Goal: Task Accomplishment & Management: Complete application form

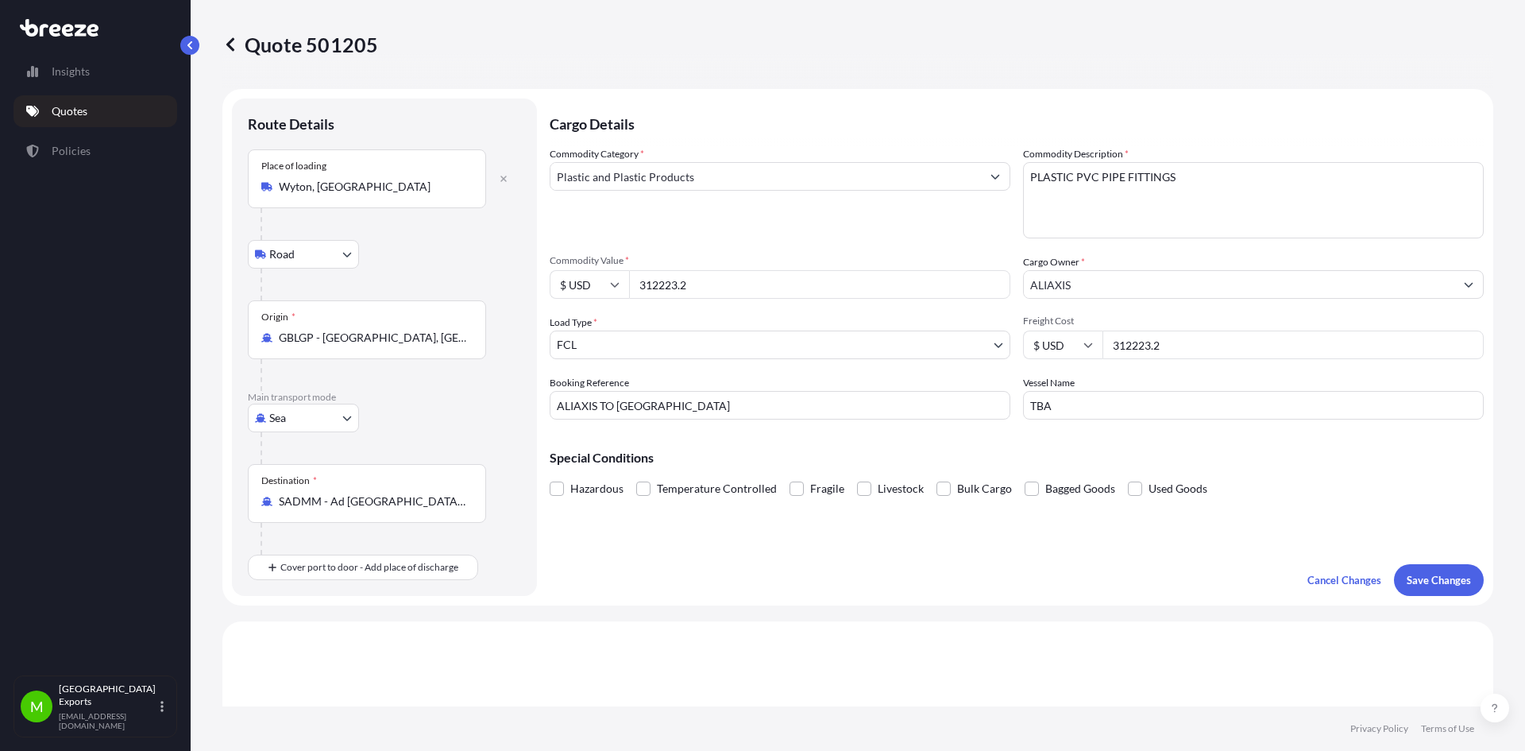
select select "Road"
select select "Sea"
select select "2"
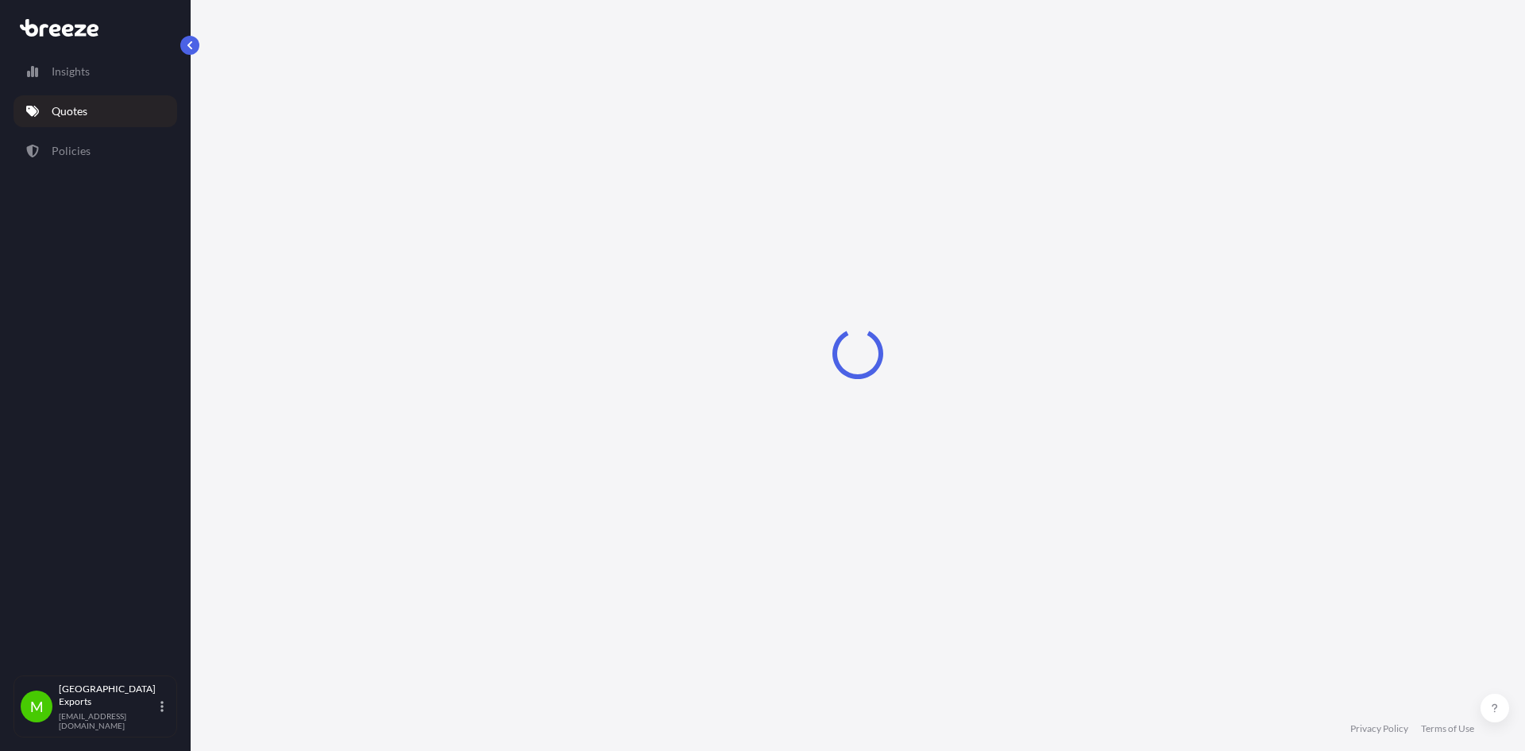
select select "Road"
select select "Sea"
select select "2"
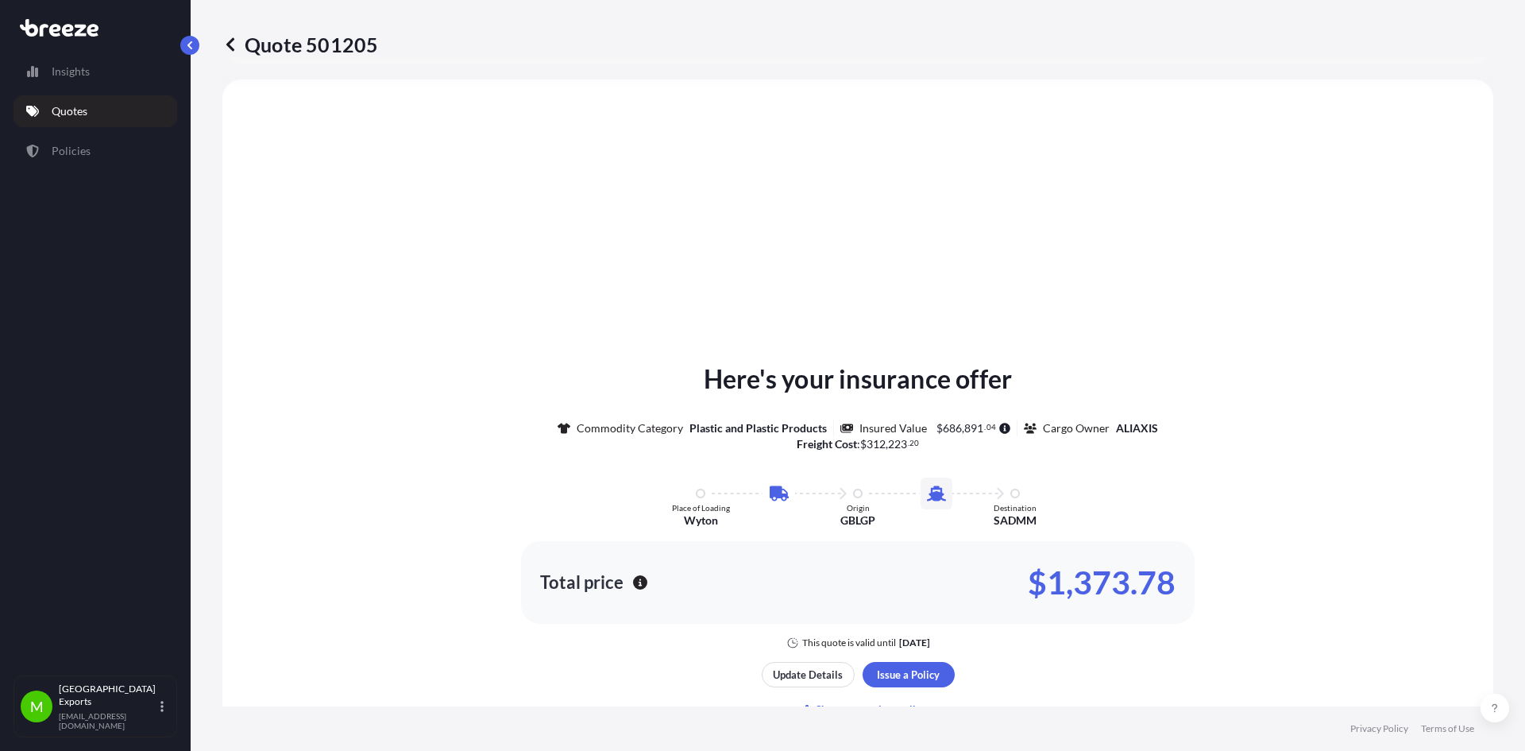
scroll to position [859, 0]
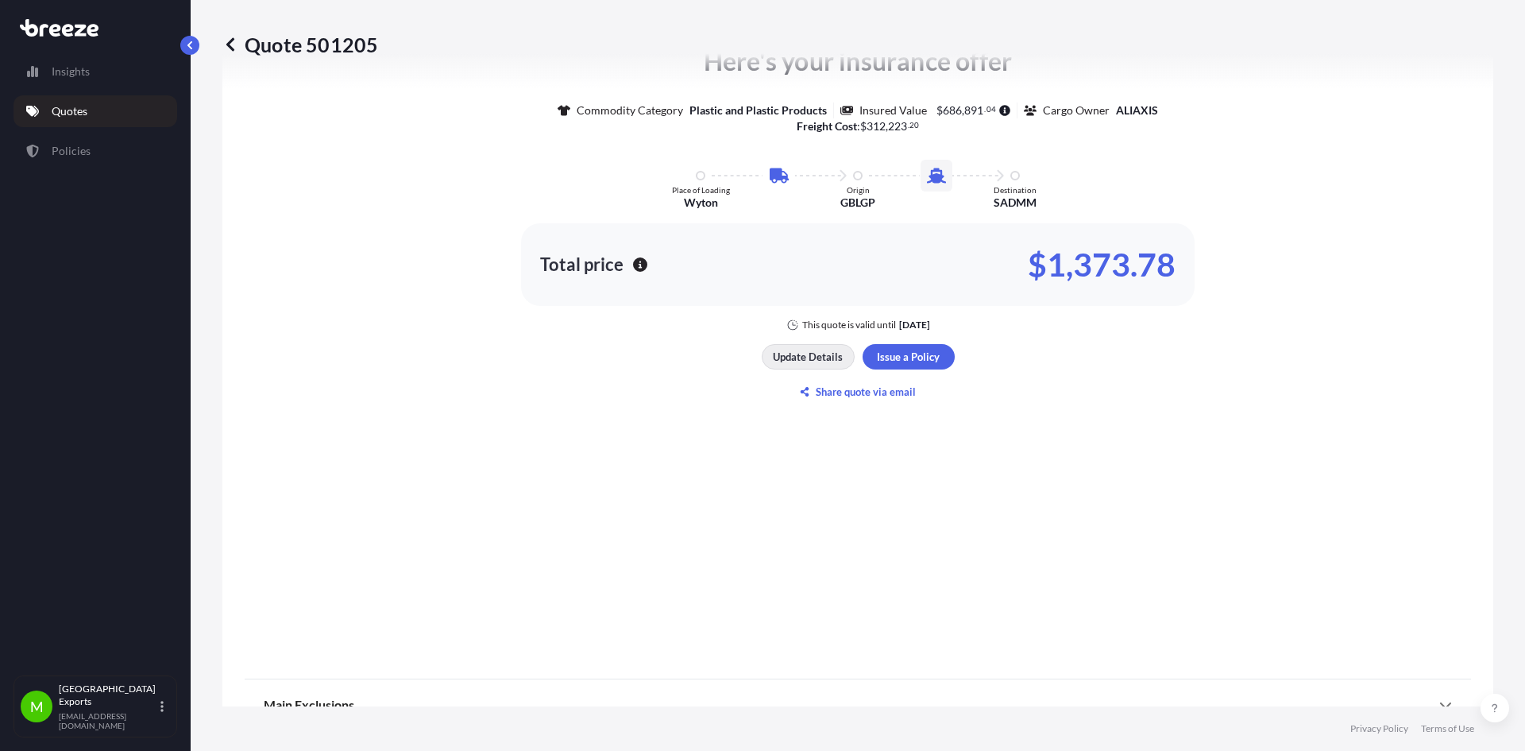
click at [805, 360] on p "Update Details" at bounding box center [808, 357] width 70 height 16
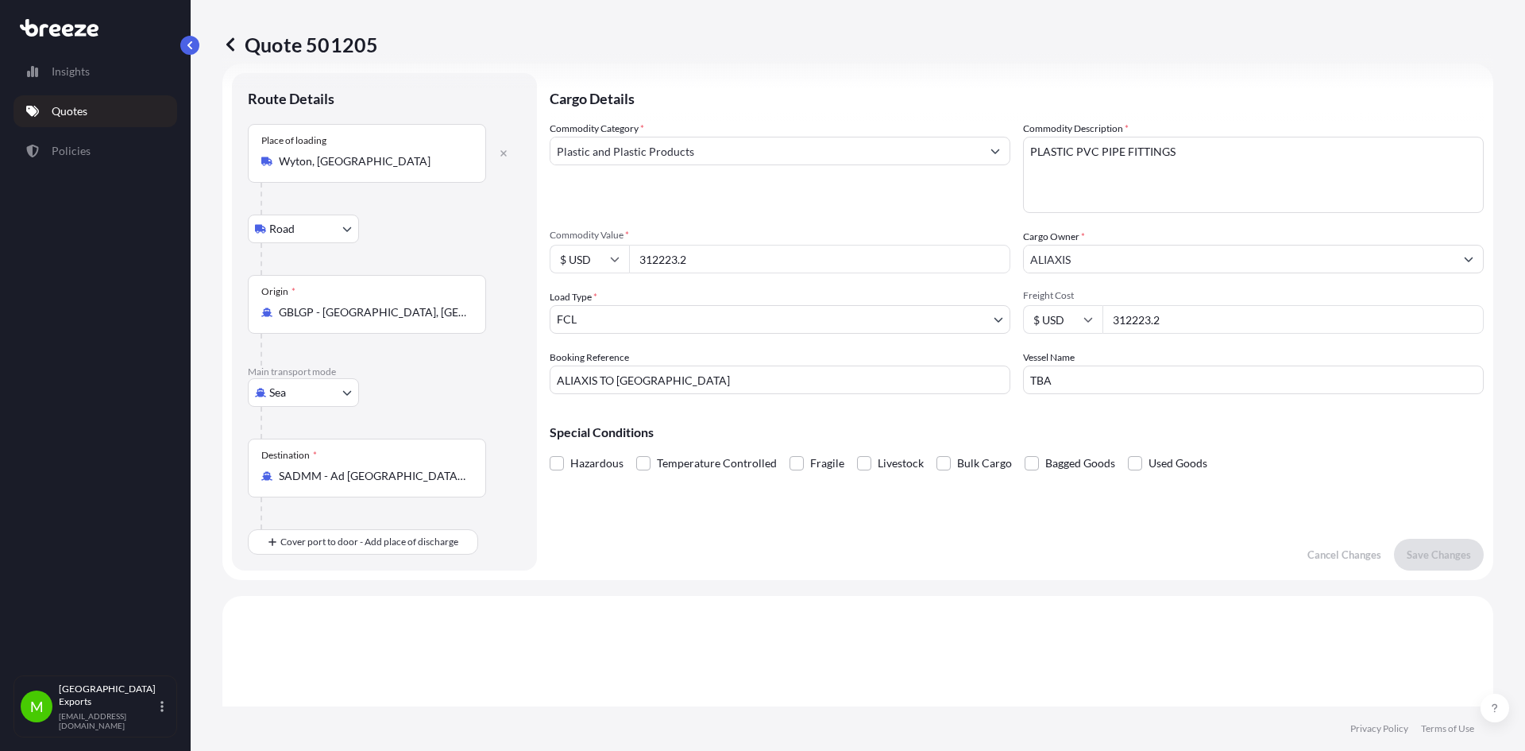
scroll to position [0, 0]
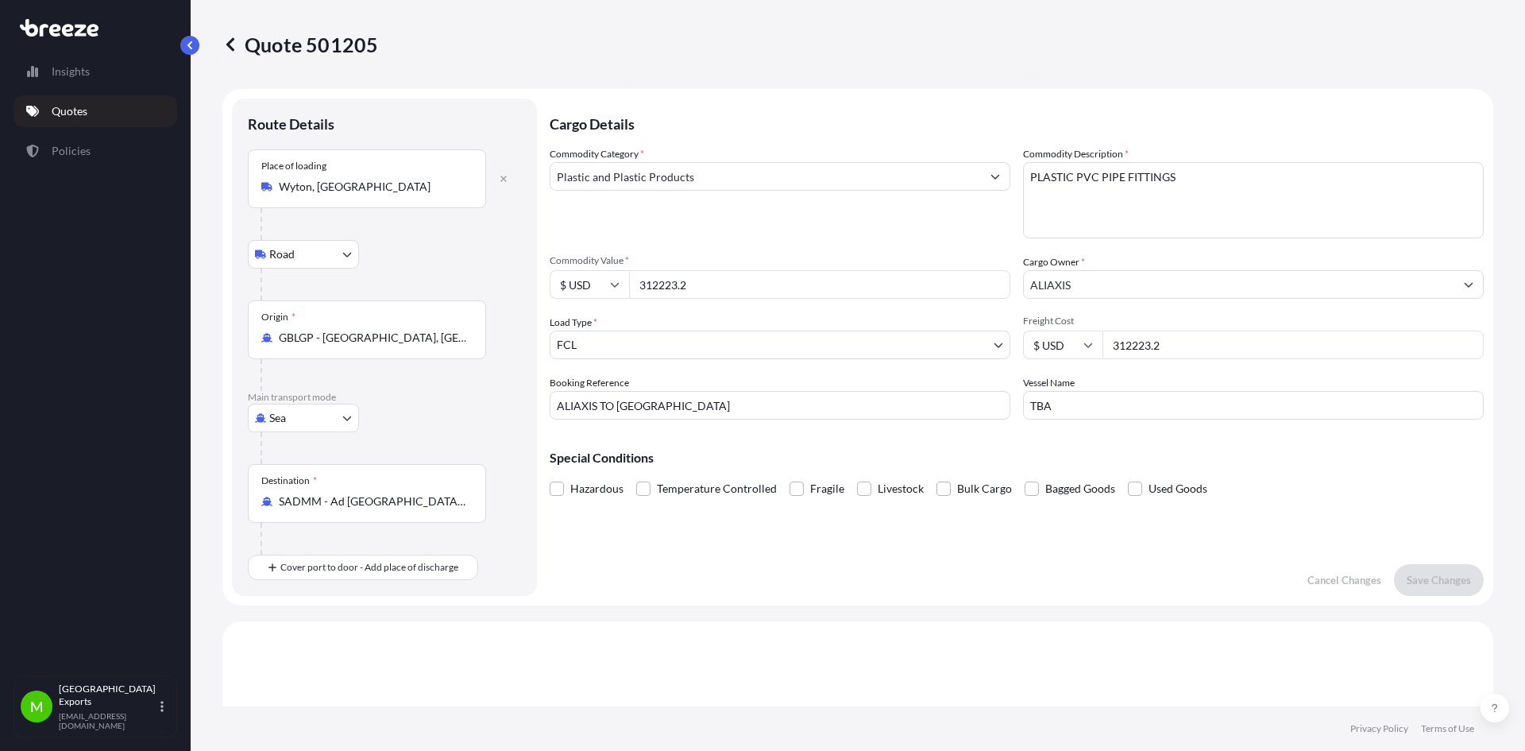
drag, startPoint x: 806, startPoint y: 622, endPoint x: 789, endPoint y: 604, distance: 24.7
click at [701, 271] on input "312223.2" at bounding box center [819, 284] width 381 height 29
drag, startPoint x: 741, startPoint y: 277, endPoint x: 597, endPoint y: 288, distance: 145.0
click at [597, 288] on div "$ USD 312223.2" at bounding box center [780, 284] width 461 height 29
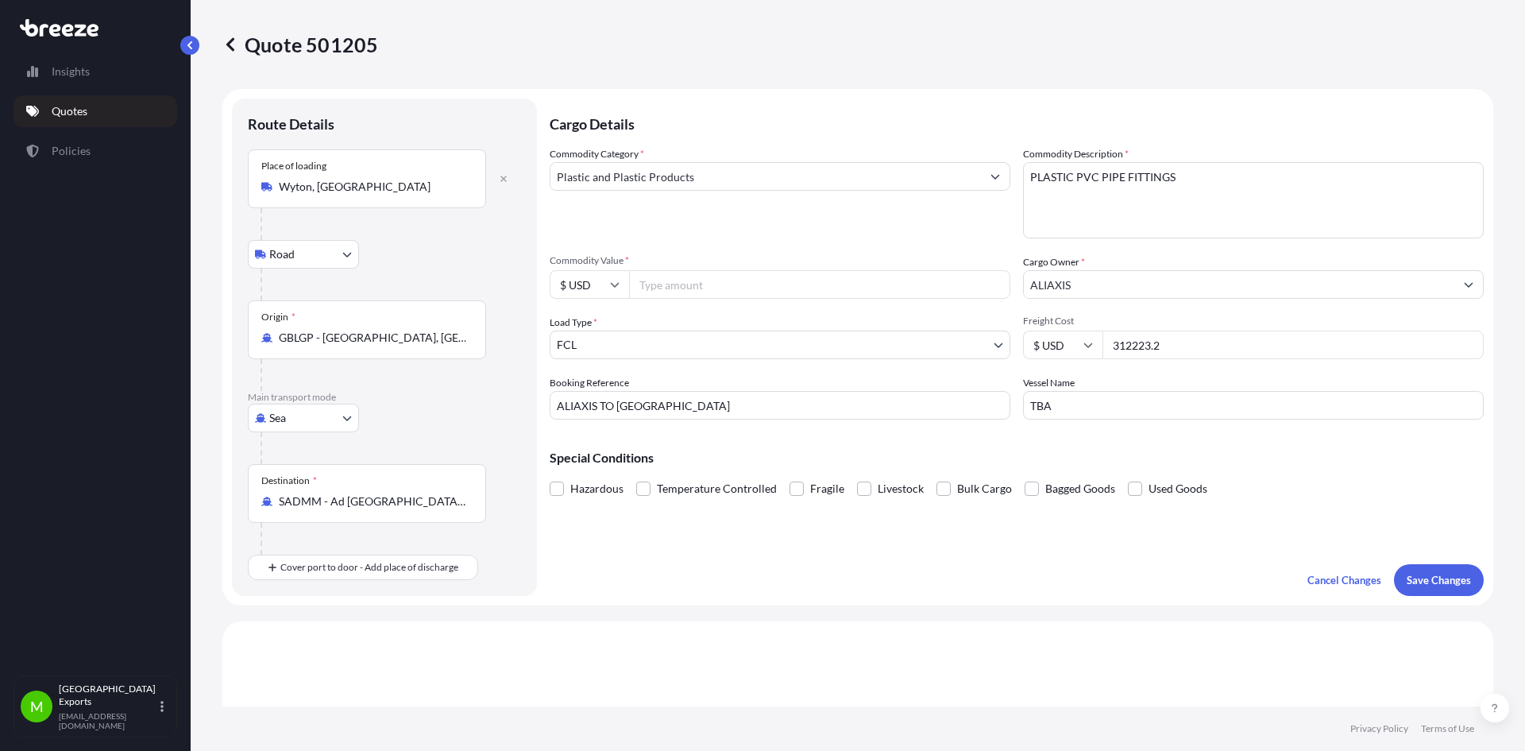
click at [616, 279] on input "$ USD" at bounding box center [589, 284] width 79 height 29
click at [597, 361] on div "£ GBP" at bounding box center [589, 361] width 67 height 30
type input "£ GBP"
click at [689, 288] on input "Commodity Value *" at bounding box center [819, 284] width 381 height 29
type input "238338.30"
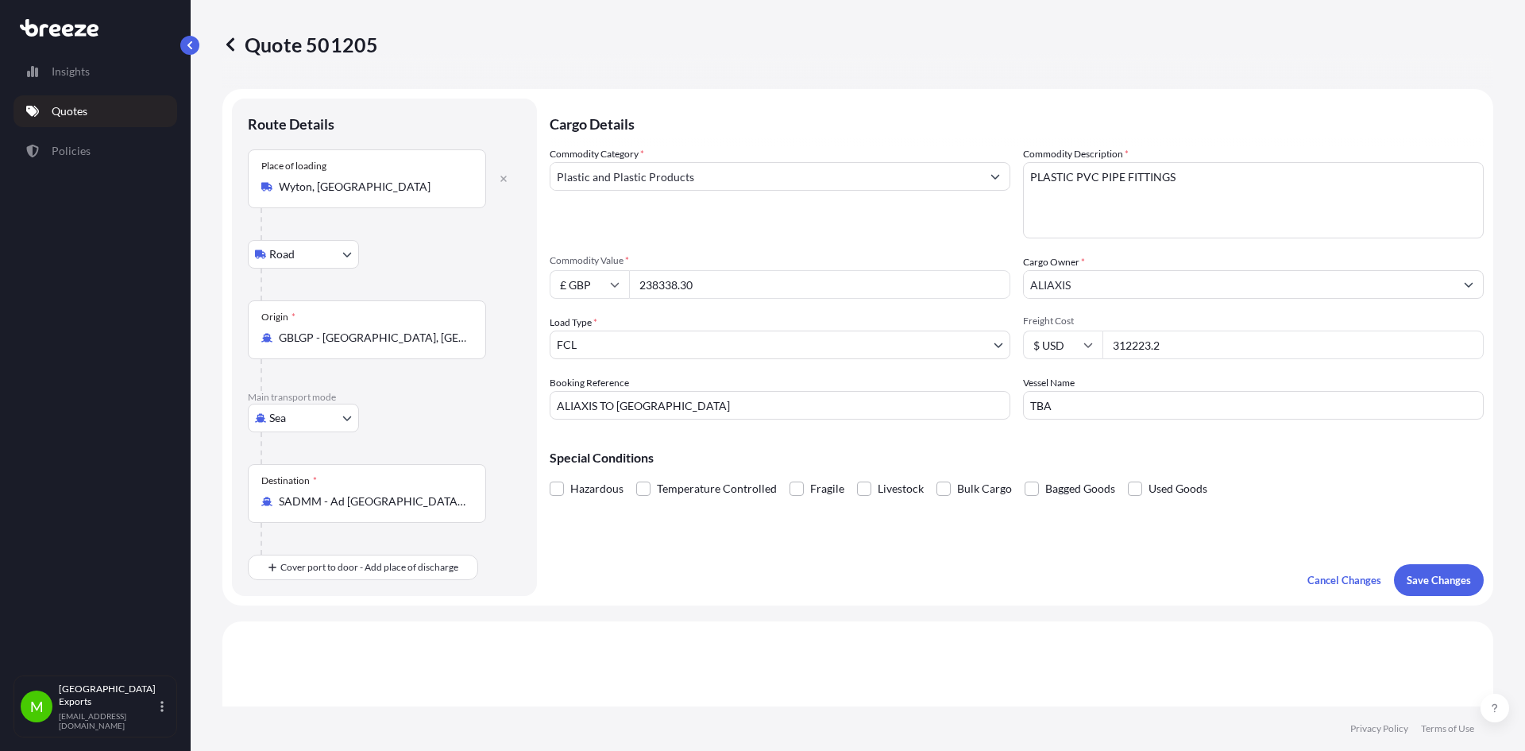
click at [1168, 349] on input "312223.2" at bounding box center [1292, 344] width 381 height 29
click at [1076, 344] on input "$ USD" at bounding box center [1062, 344] width 79 height 29
click at [1052, 423] on div "£ GBP" at bounding box center [1057, 422] width 67 height 30
type input "£ GBP"
drag, startPoint x: 1182, startPoint y: 346, endPoint x: 1078, endPoint y: 342, distance: 104.1
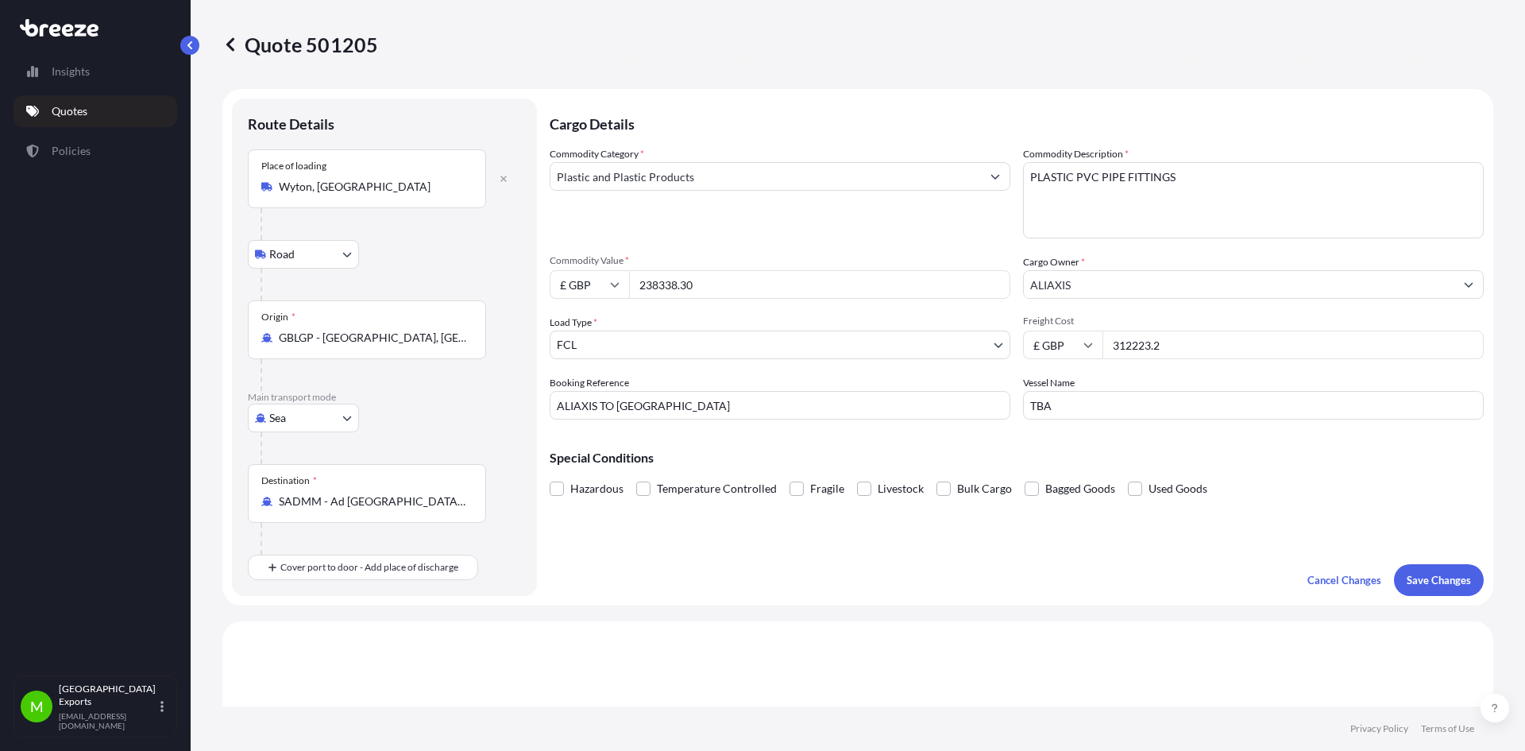
click at [1078, 342] on div "£ GBP 312223.2" at bounding box center [1253, 344] width 461 height 29
type input "238338.30"
click at [1452, 584] on p "Save Changes" at bounding box center [1439, 580] width 64 height 16
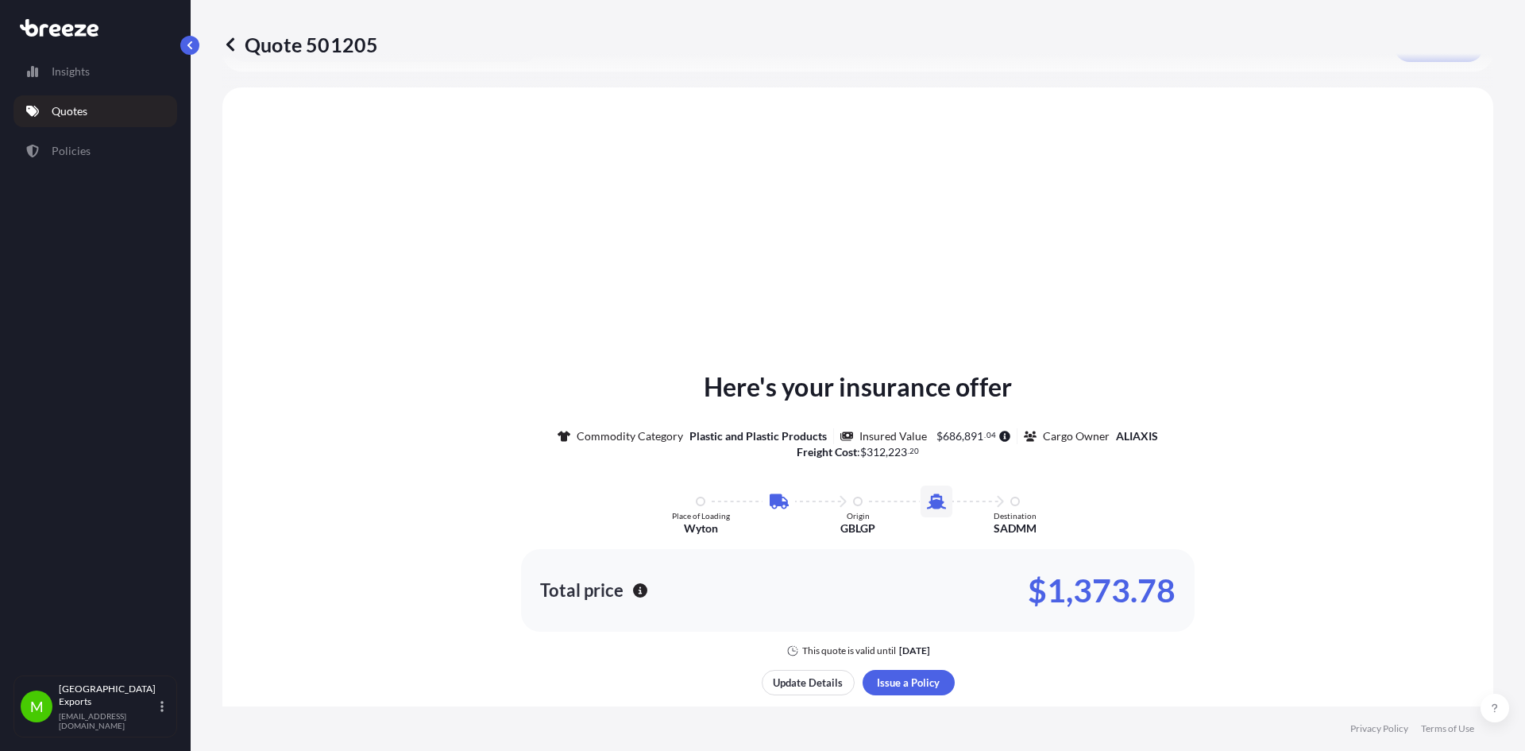
scroll to position [542, 0]
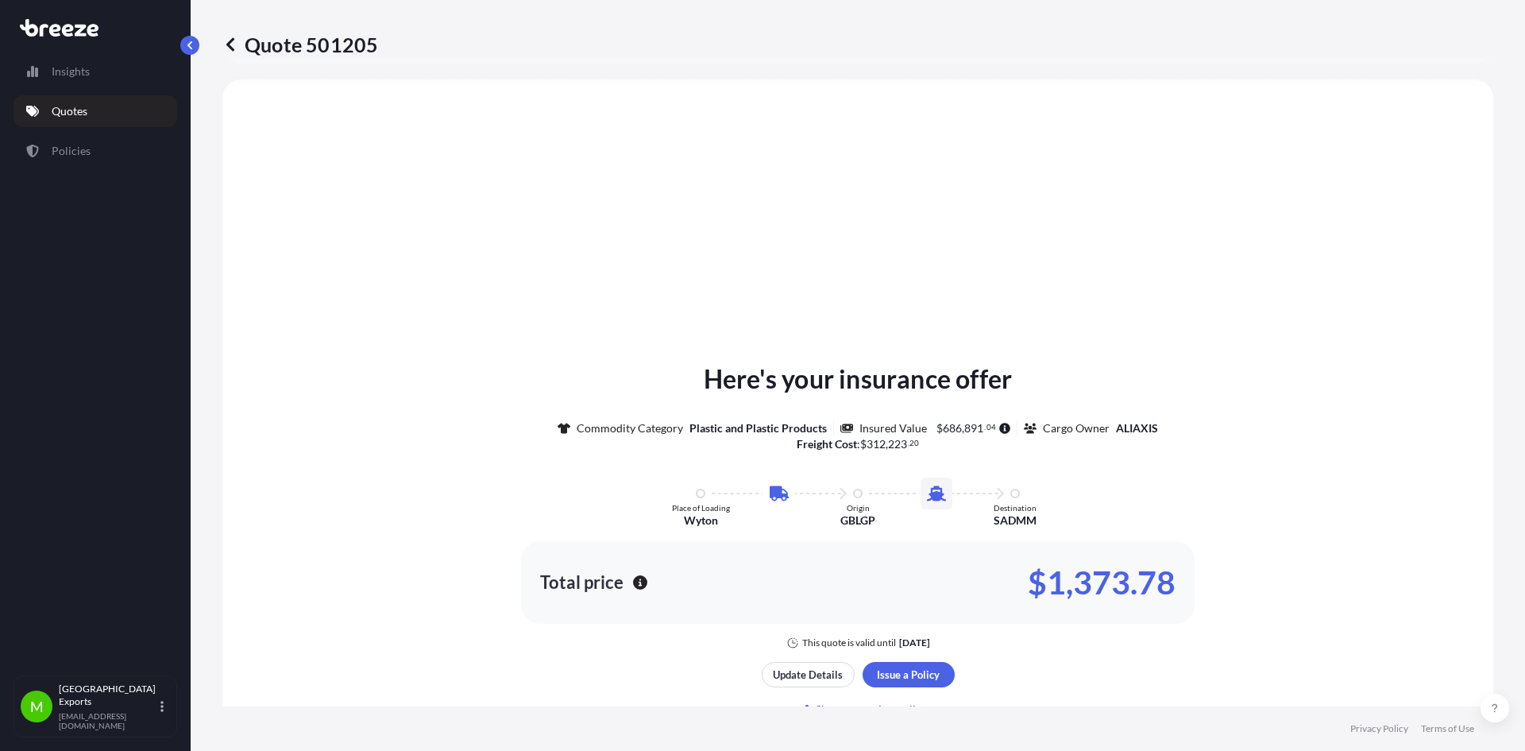
select select "Road"
select select "Sea"
select select "2"
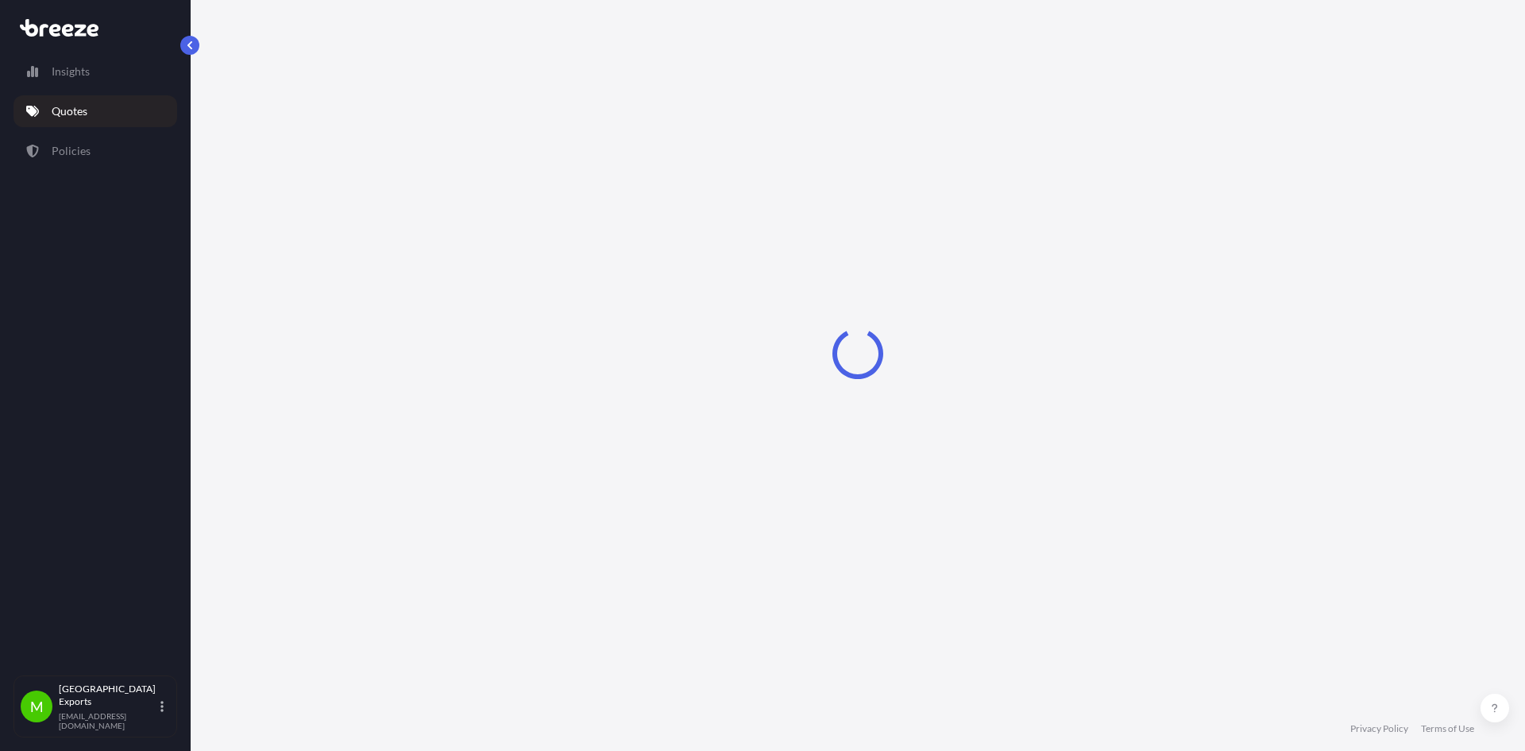
select select "Road"
select select "Sea"
select select "2"
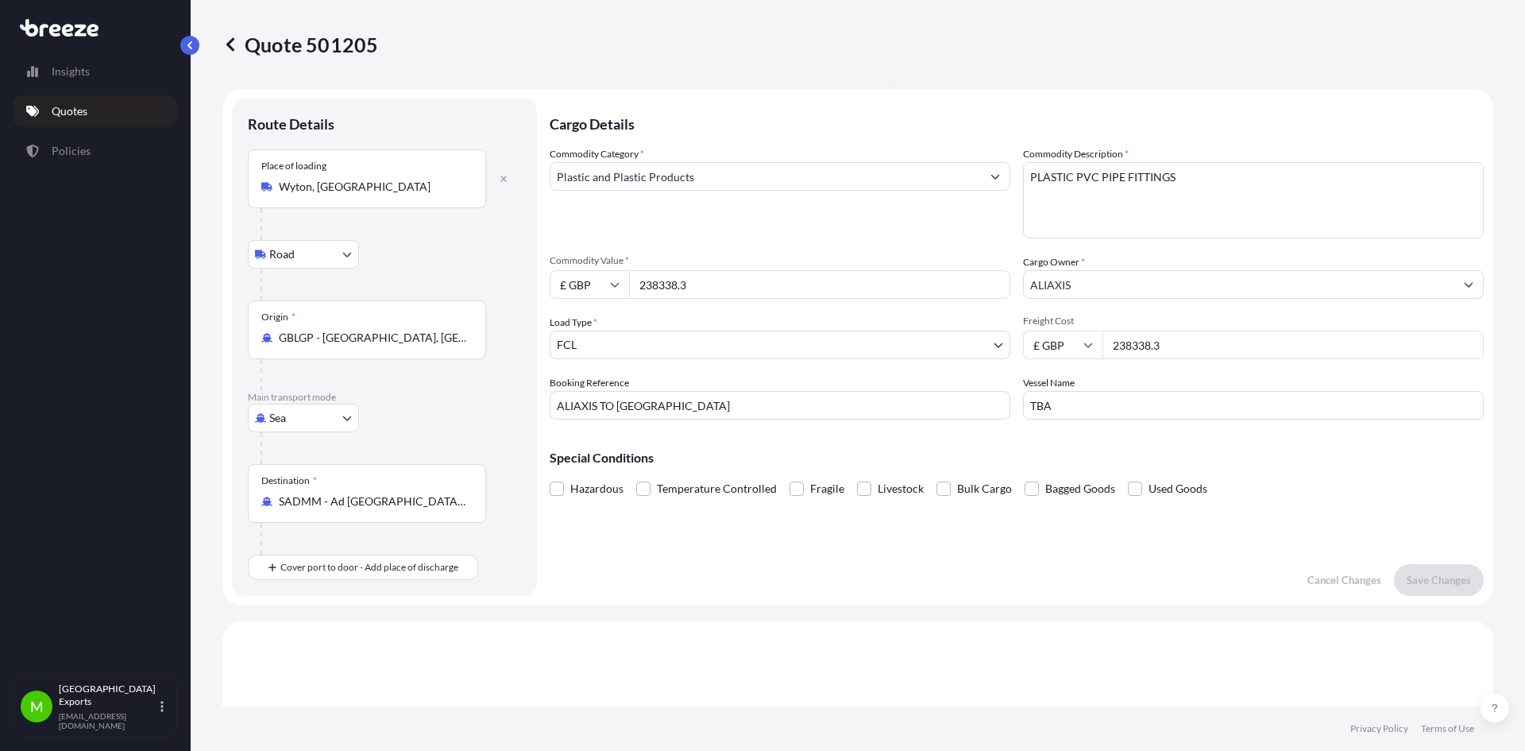
drag, startPoint x: 1160, startPoint y: 345, endPoint x: 1039, endPoint y: 313, distance: 124.8
click at [1065, 352] on div "£ GBP 238338.3" at bounding box center [1253, 344] width 461 height 29
click at [1083, 354] on input "£ GBP" at bounding box center [1062, 344] width 79 height 29
click at [1071, 562] on div "Cargo Details Commodity Category * Plastic and Plastic Products Commodity Descr…" at bounding box center [1017, 346] width 934 height 497
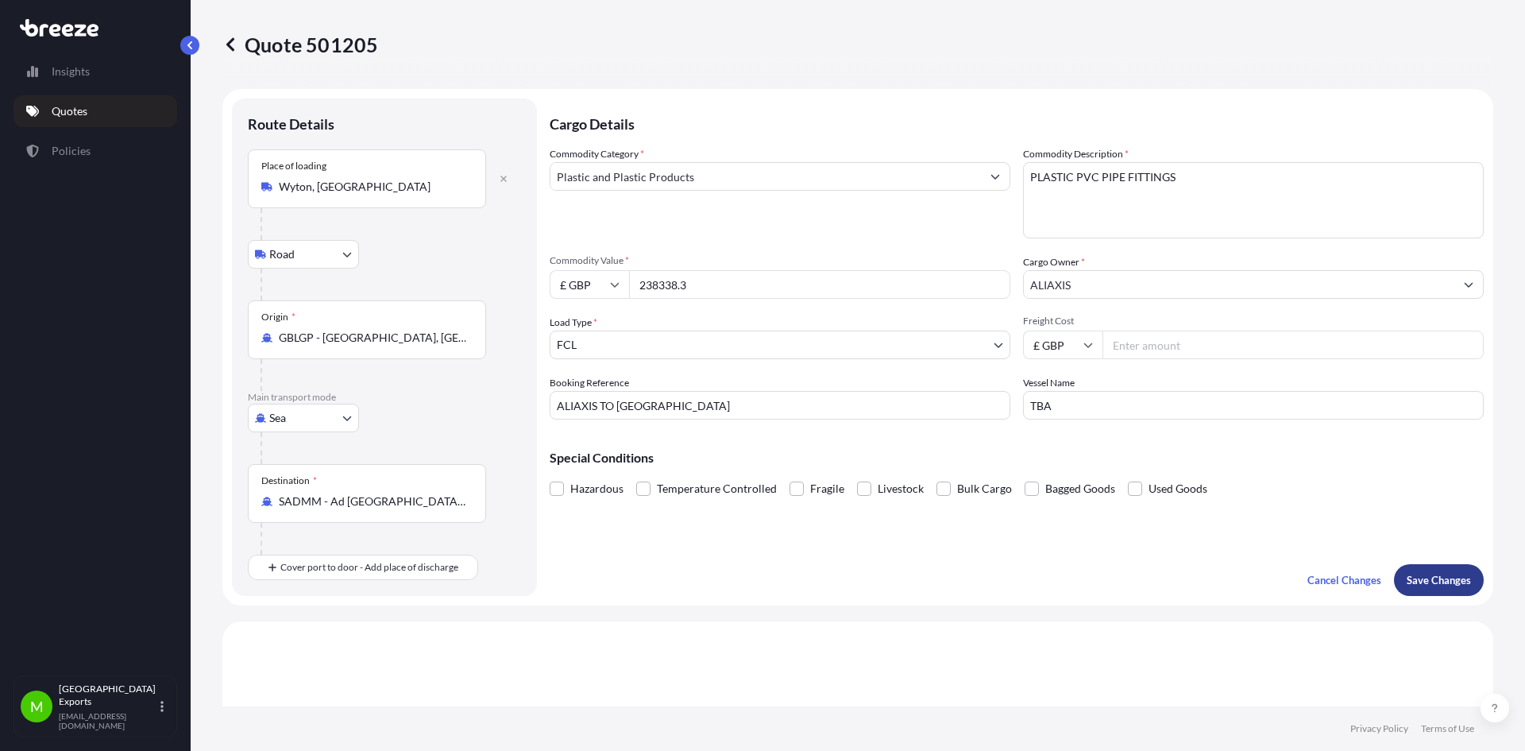
click at [1423, 579] on p "Save Changes" at bounding box center [1439, 580] width 64 height 16
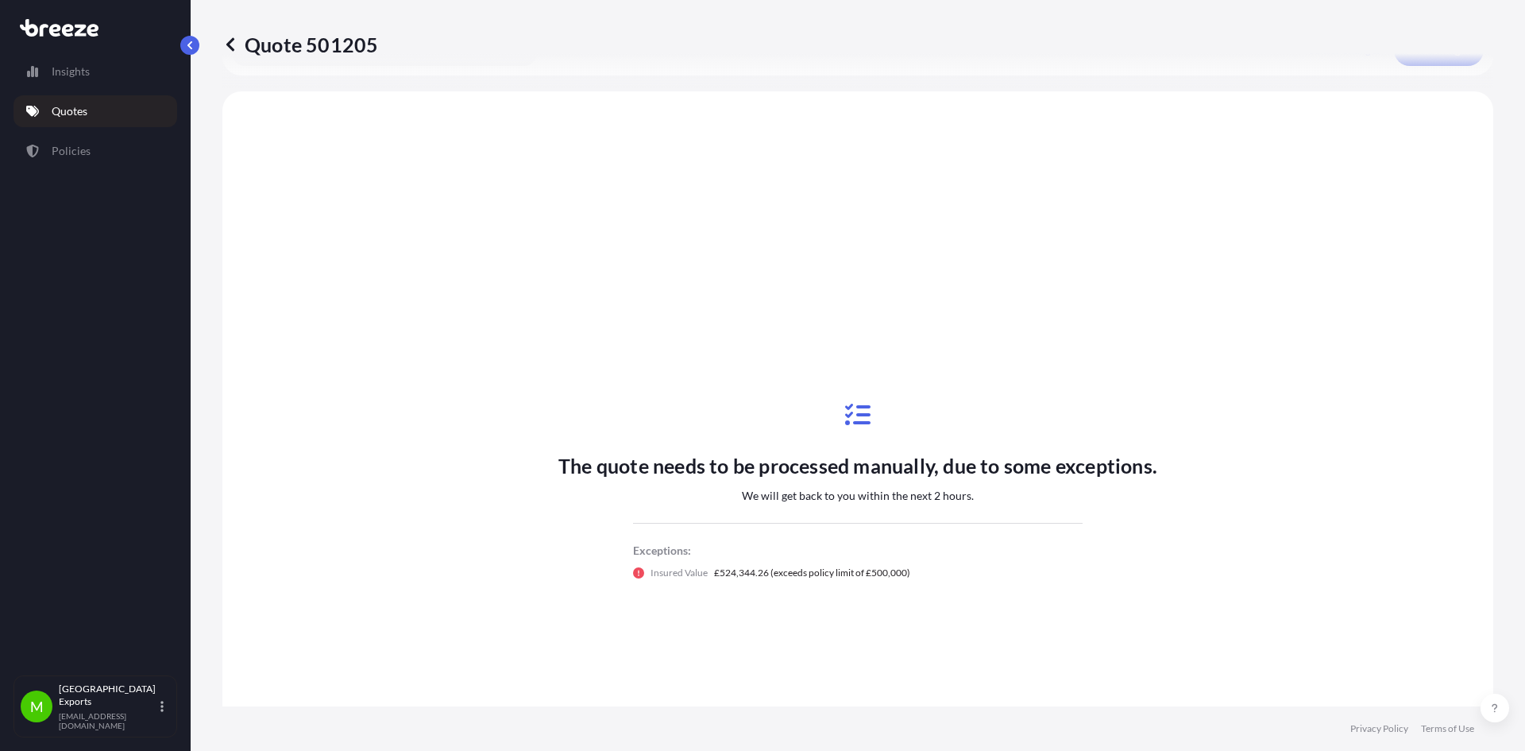
scroll to position [542, 0]
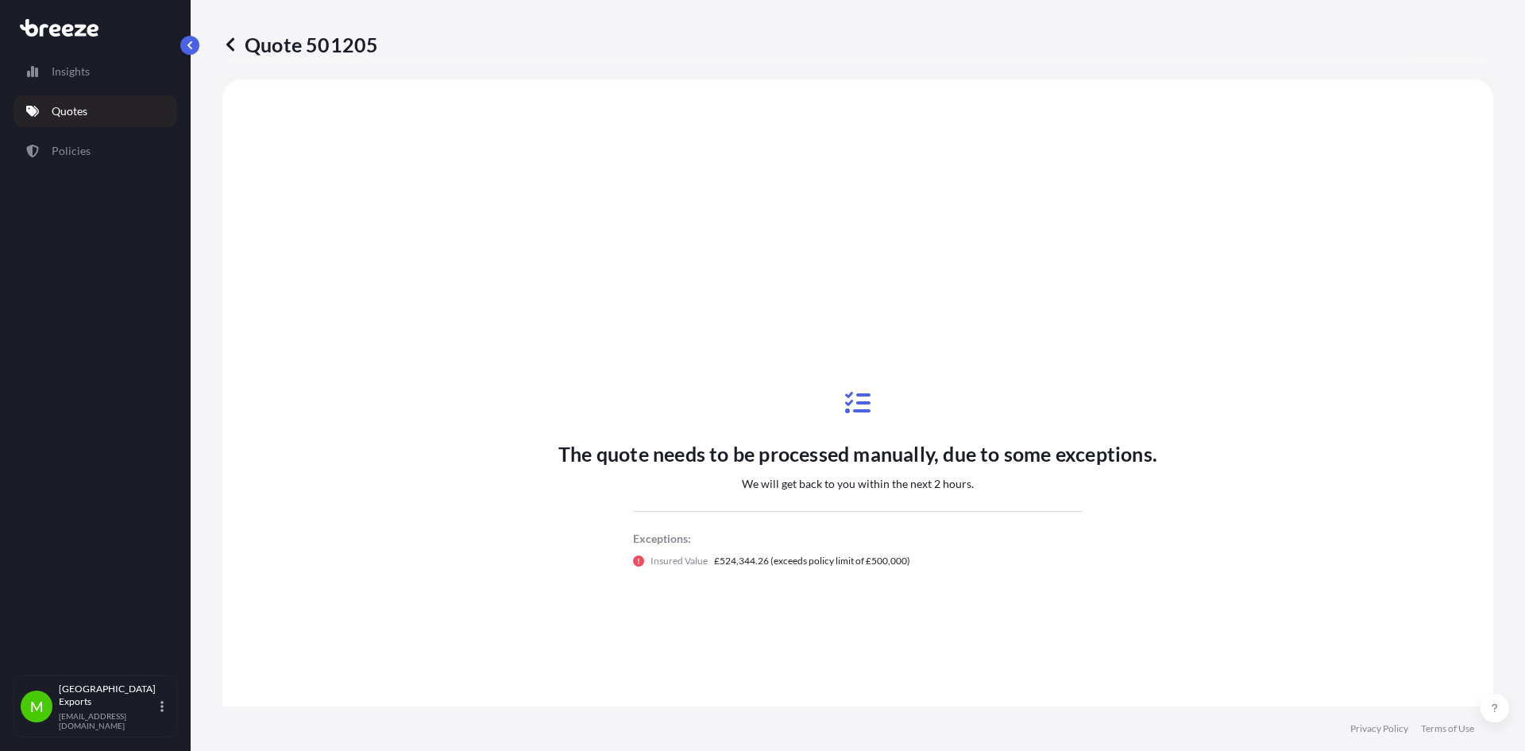
select select "Road"
select select "Sea"
select select "2"
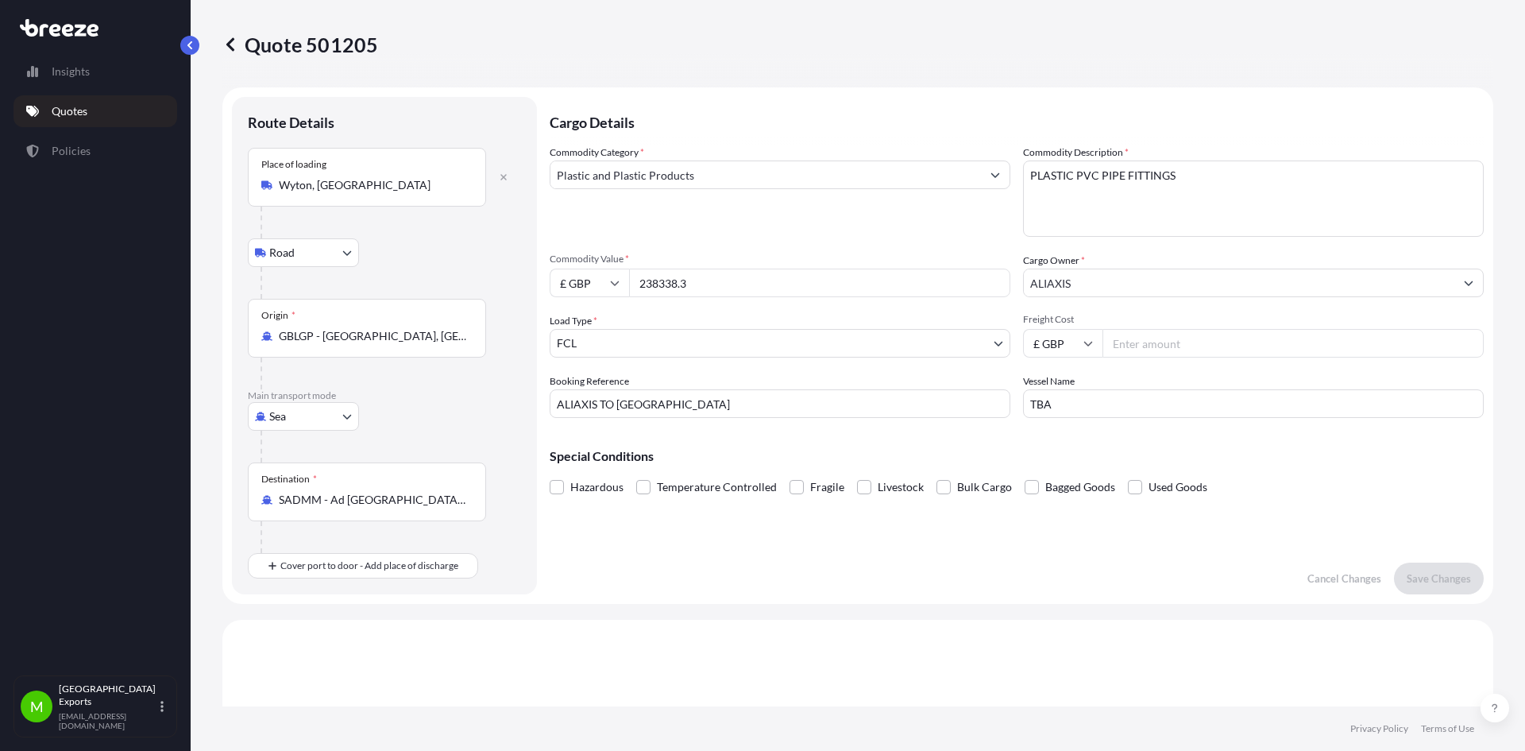
scroll to position [0, 0]
click at [613, 288] on icon at bounding box center [615, 285] width 10 height 10
click at [589, 402] on div "$ USD" at bounding box center [589, 395] width 67 height 30
type input "$ USD"
drag, startPoint x: 695, startPoint y: 284, endPoint x: 614, endPoint y: 296, distance: 81.9
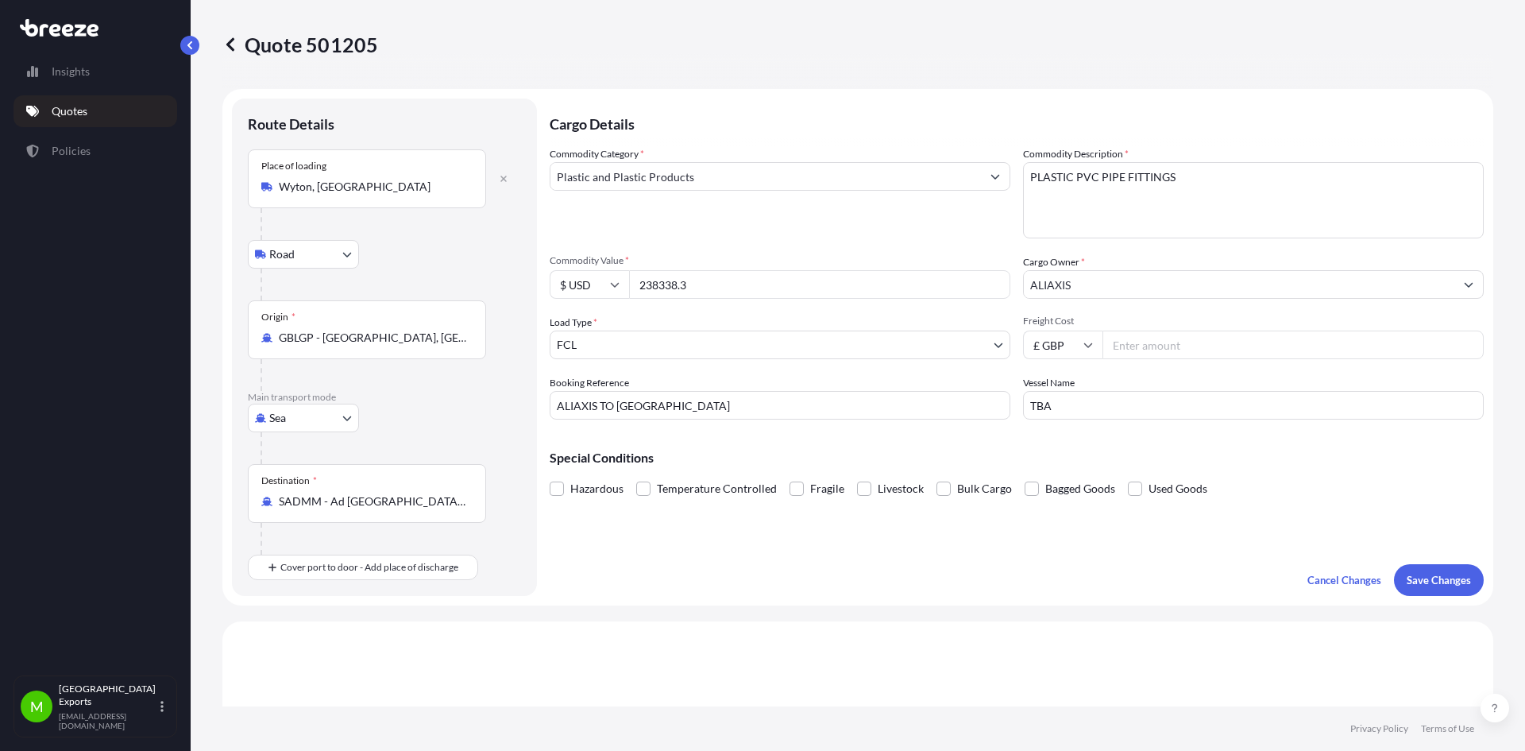
click at [614, 296] on div "$ USD 238338.3" at bounding box center [780, 284] width 461 height 29
type input "312223.20"
click at [1407, 574] on p "Save Changes" at bounding box center [1439, 580] width 64 height 16
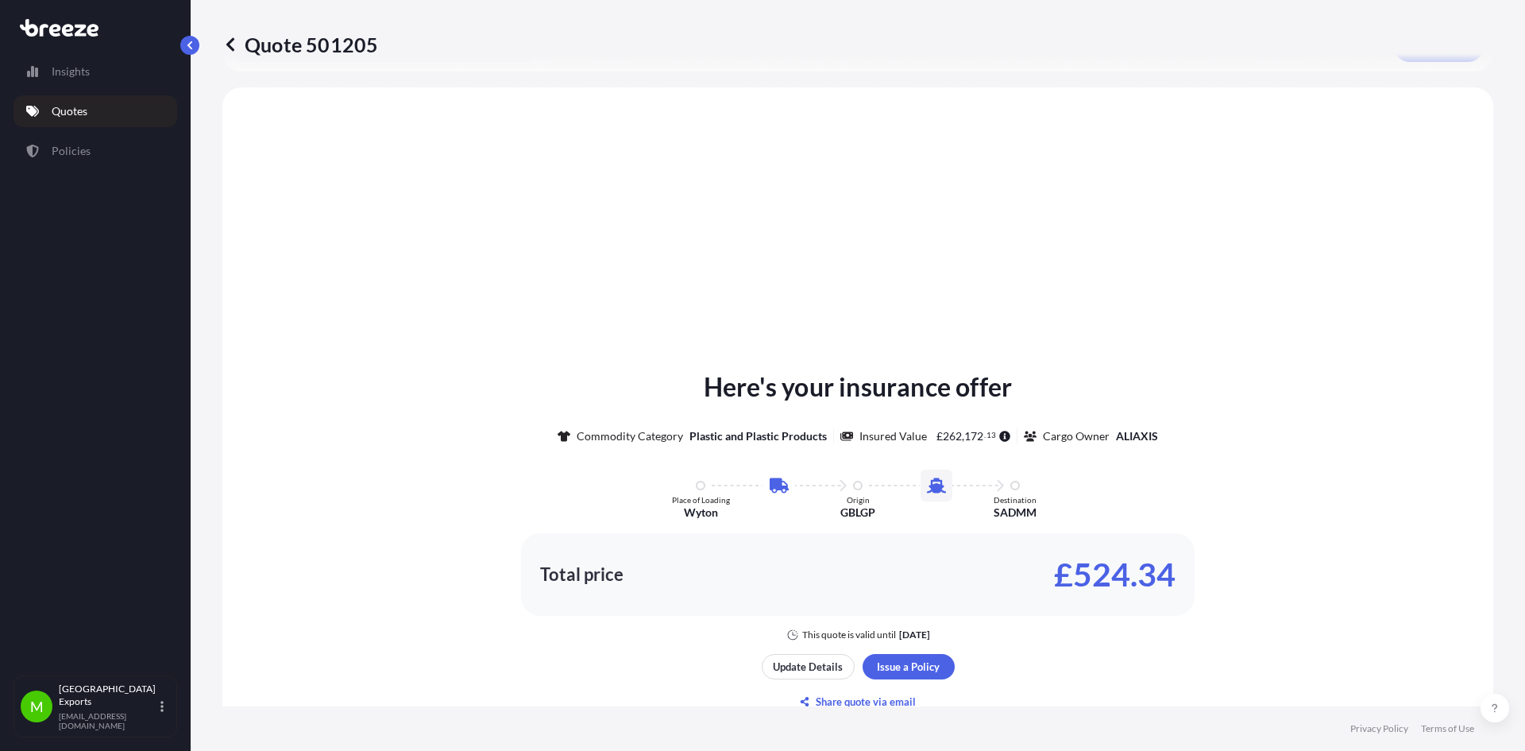
scroll to position [542, 0]
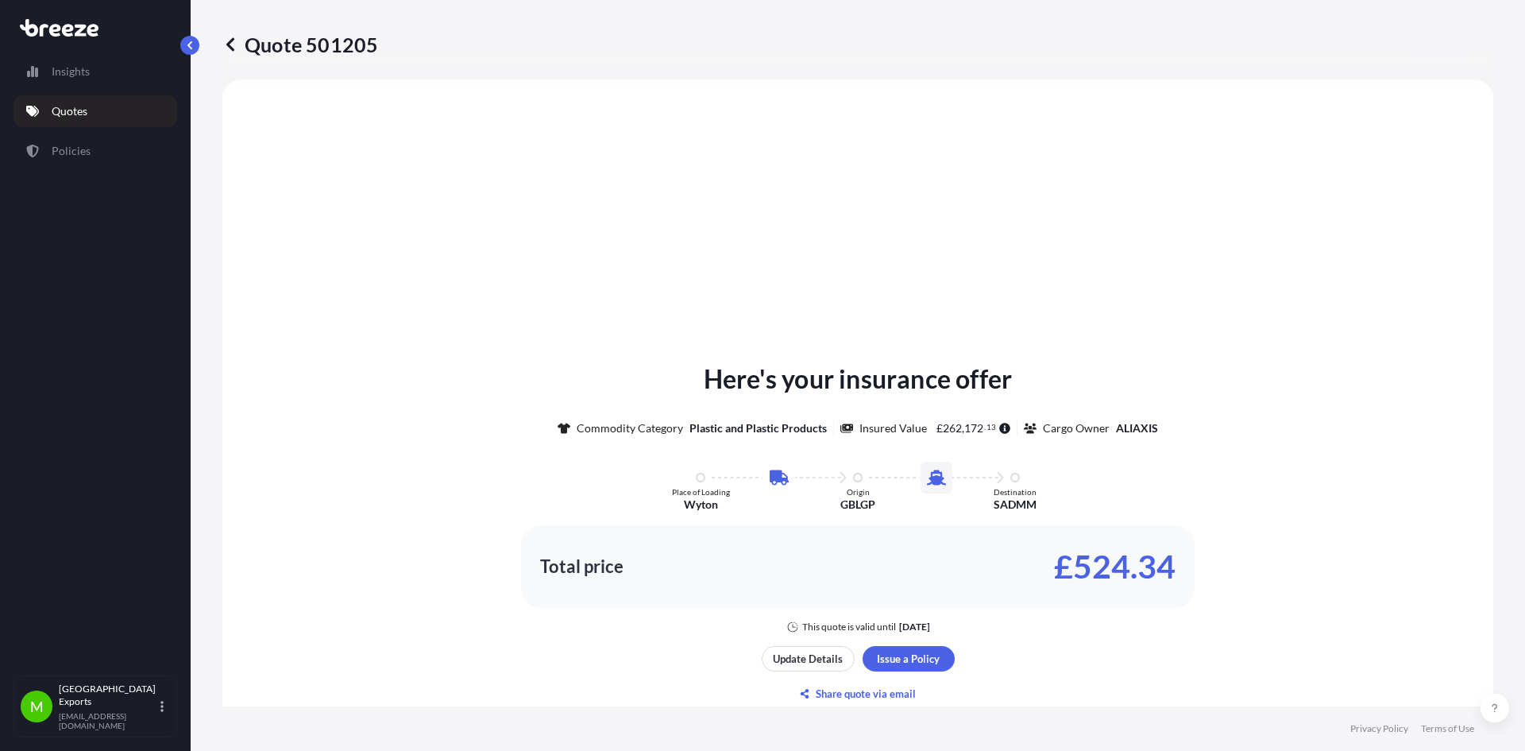
select select "Road"
select select "Sea"
select select "2"
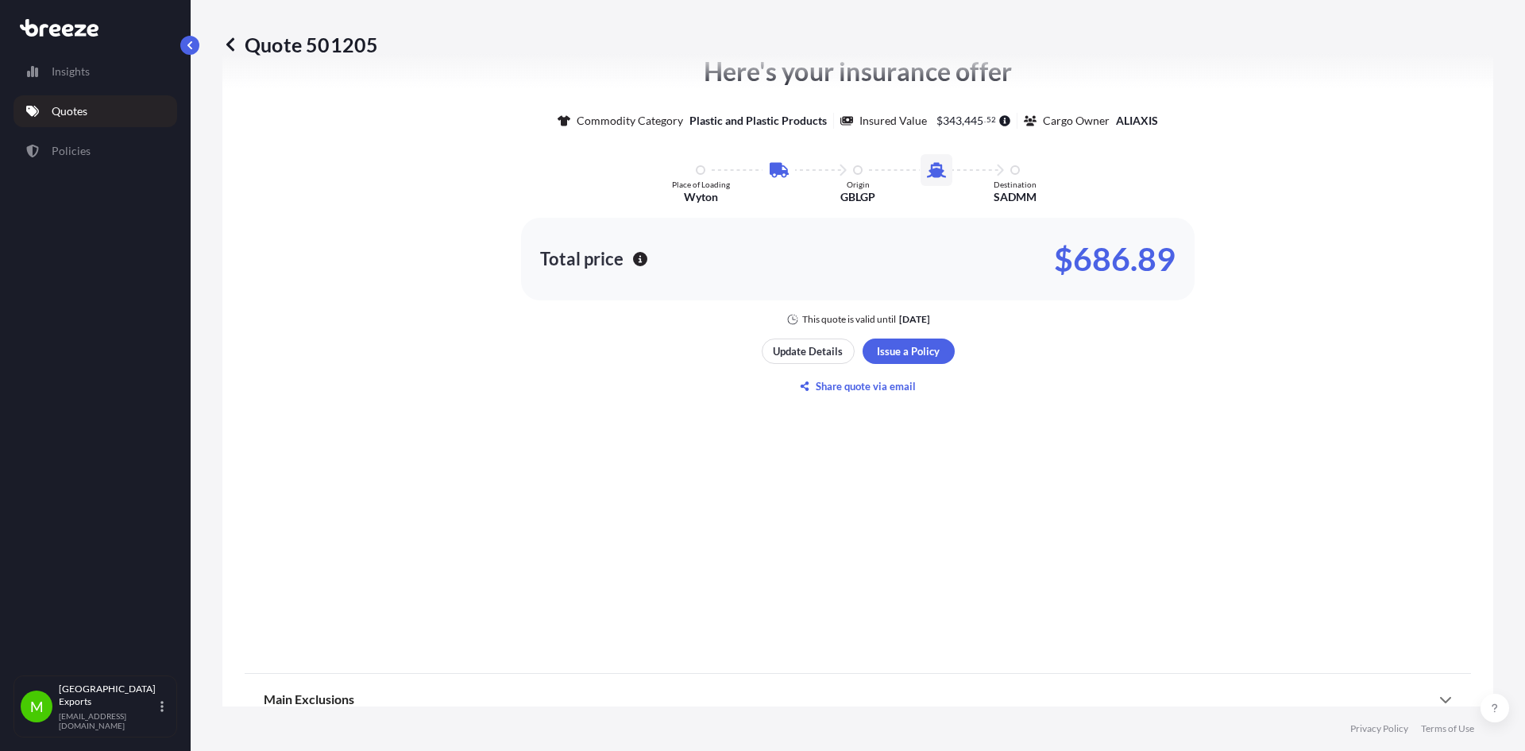
scroll to position [859, 0]
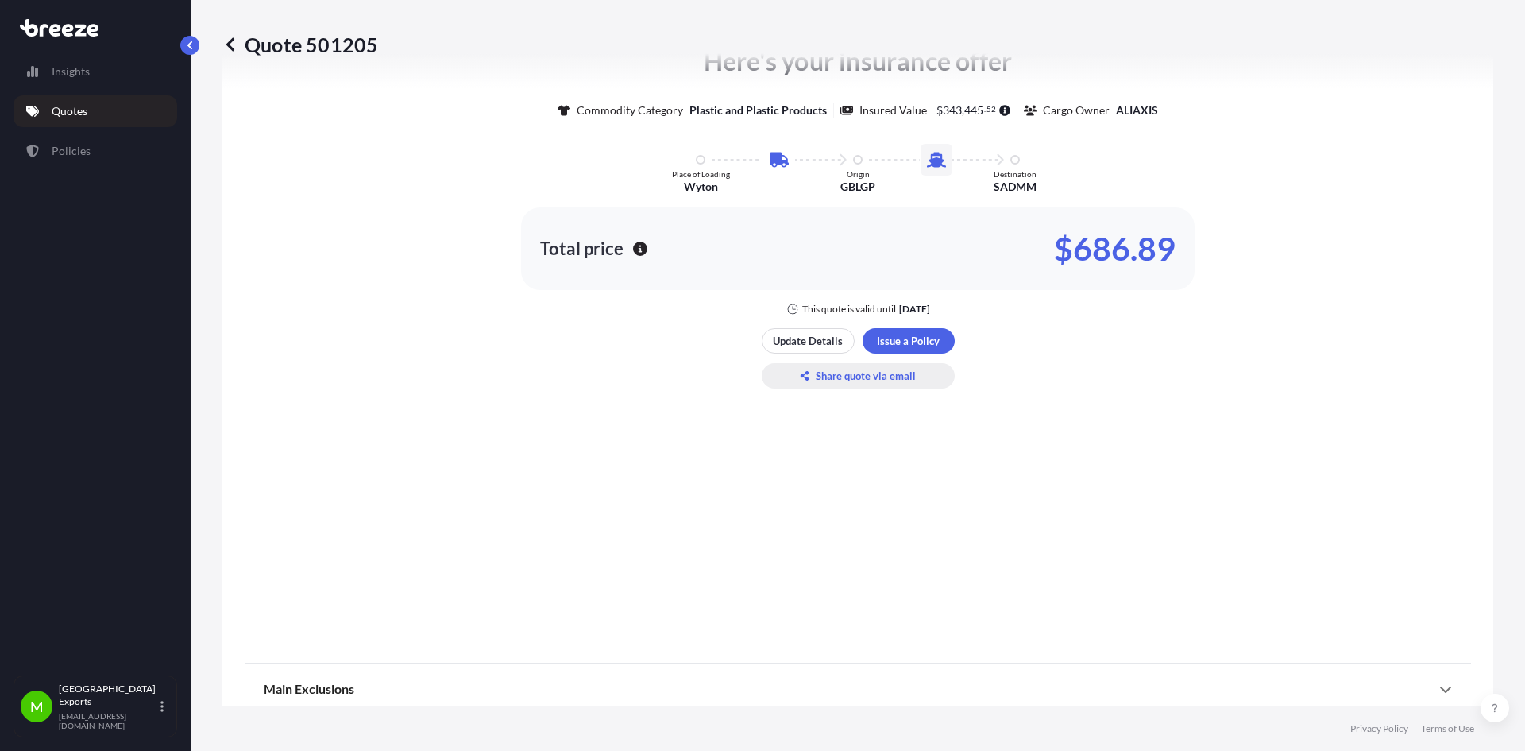
click at [844, 371] on p "Share quote via email" at bounding box center [866, 376] width 100 height 16
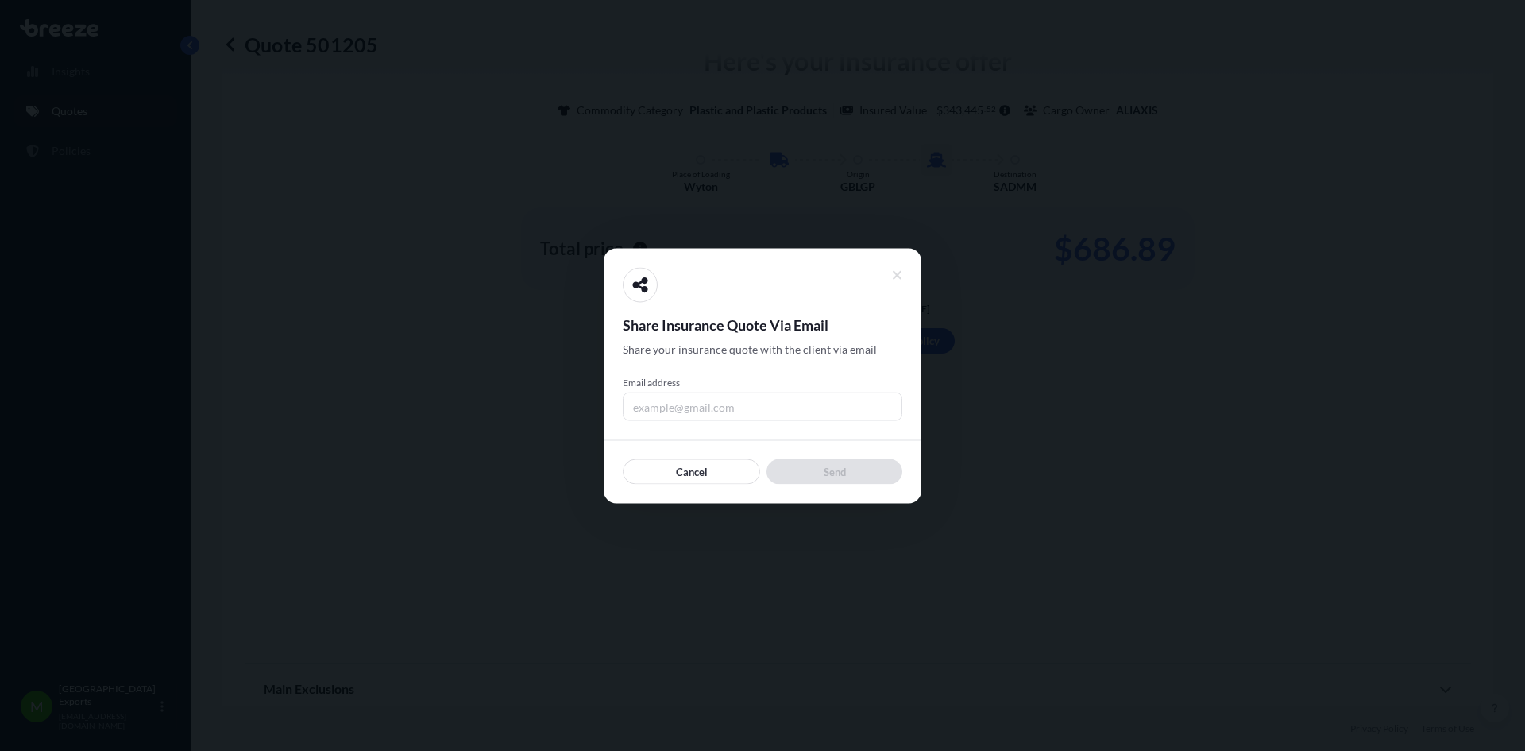
click at [659, 381] on span "Email address" at bounding box center [763, 382] width 280 height 13
click at [659, 392] on input "Email address" at bounding box center [763, 406] width 280 height 29
click at [658, 412] on input "Email address" at bounding box center [763, 406] width 280 height 29
type input "Operationsmcr@uniexpress.co.uk"
